Goal: Transaction & Acquisition: Purchase product/service

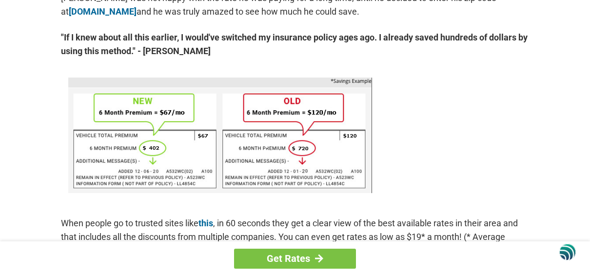
scroll to position [585, 0]
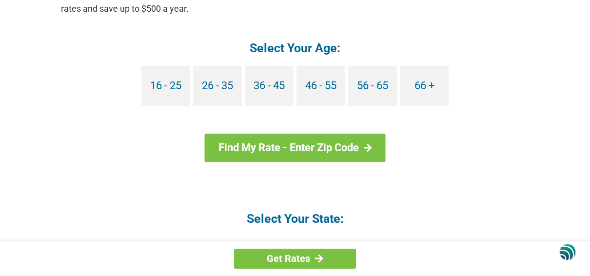
scroll to position [975, 0]
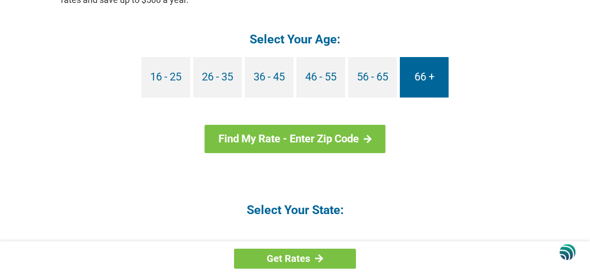
click at [420, 69] on link "66 +" at bounding box center [424, 77] width 49 height 40
